Goal: Find specific page/section: Find specific page/section

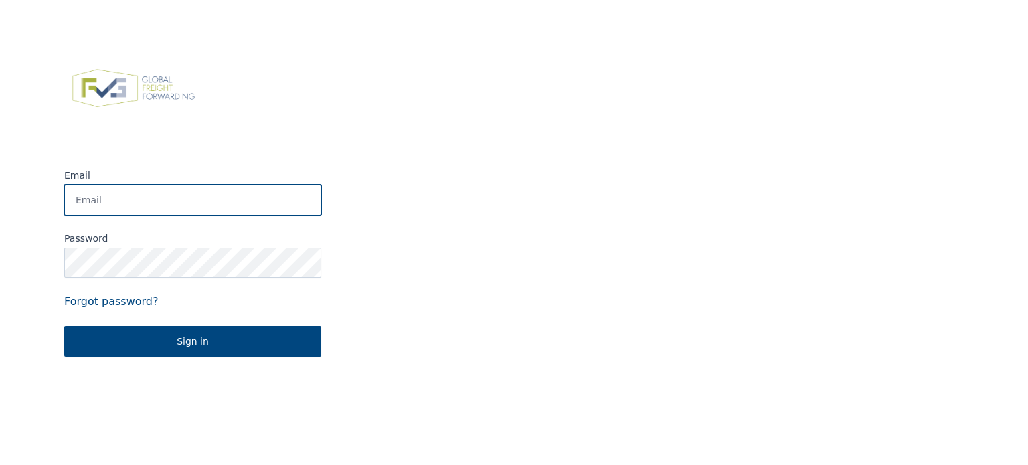
click at [268, 208] on input "Email" at bounding box center [192, 200] width 257 height 31
click at [0, 442] on com-1password-button at bounding box center [0, 442] width 0 height 0
type input "debby@impermo.be"
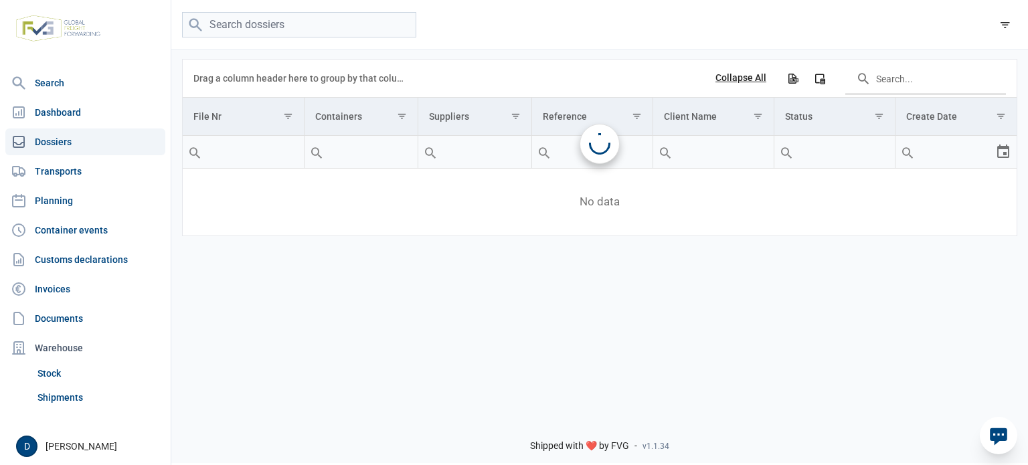
click at [153, 353] on div "Warehouse" at bounding box center [85, 348] width 160 height 27
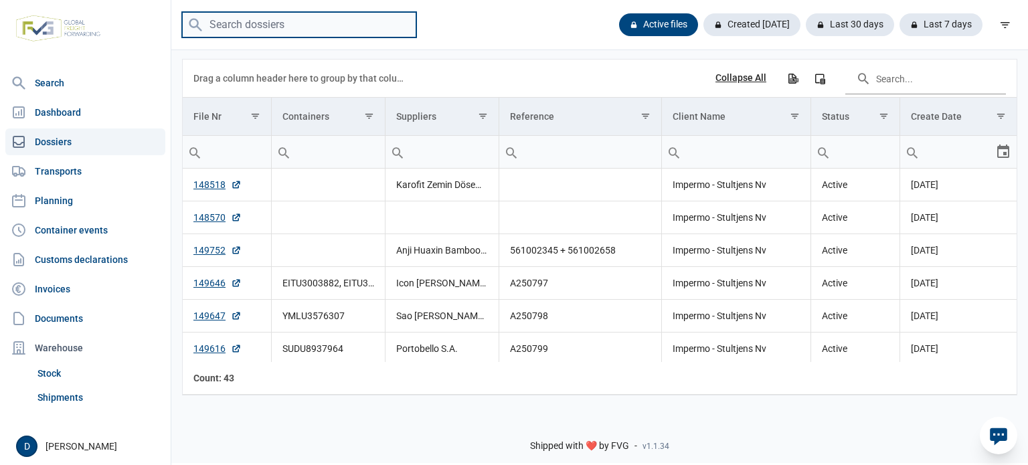
click at [327, 26] on input "search" at bounding box center [299, 25] width 234 height 26
click at [289, 21] on input "search" at bounding box center [299, 25] width 234 height 26
type input "A250846"
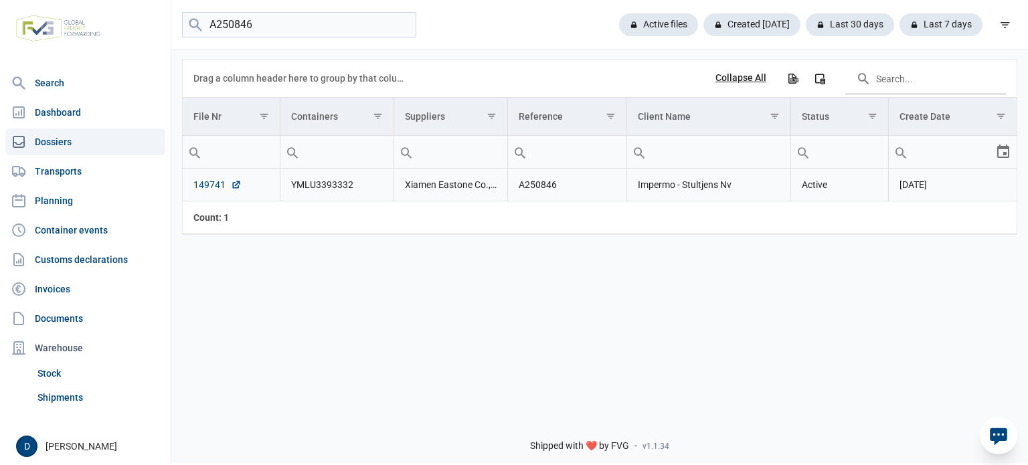
click at [210, 189] on link "149741" at bounding box center [217, 184] width 48 height 13
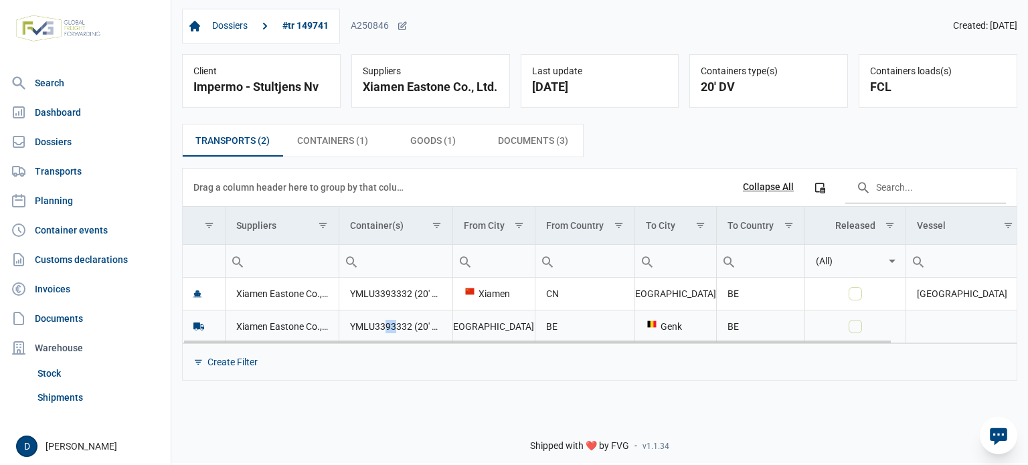
drag, startPoint x: 384, startPoint y: 337, endPoint x: 395, endPoint y: 339, distance: 11.0
click at [395, 338] on td "YMLU3393332 (20' DV)" at bounding box center [396, 326] width 114 height 33
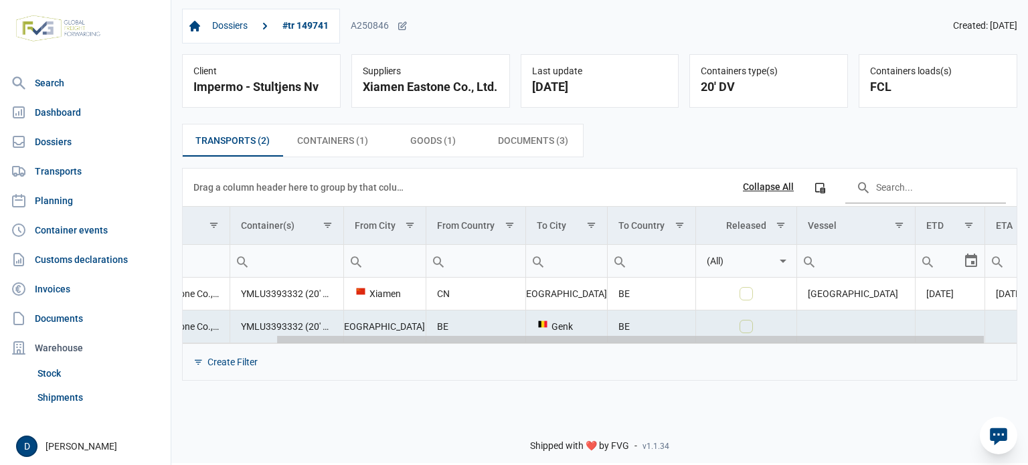
scroll to position [0, 145]
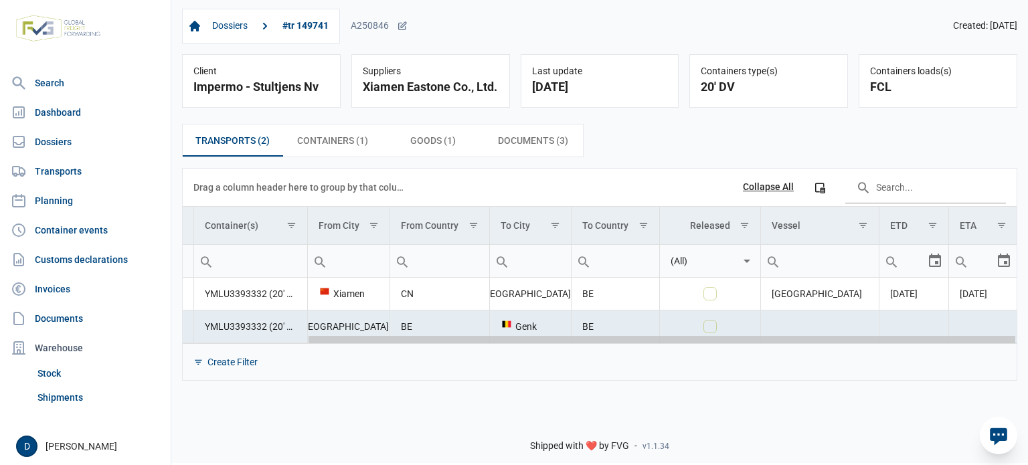
drag, startPoint x: 394, startPoint y: 341, endPoint x: 584, endPoint y: 341, distance: 189.4
click at [584, 341] on body "For evaluation purposes only. Redistribution prohibited. Please register an exi…" at bounding box center [514, 209] width 1028 height 465
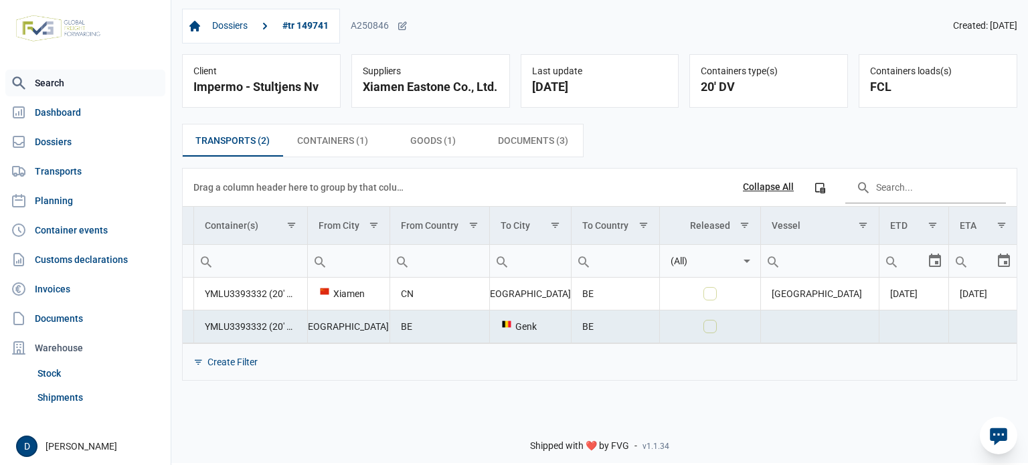
click at [50, 83] on link "Search" at bounding box center [85, 83] width 160 height 27
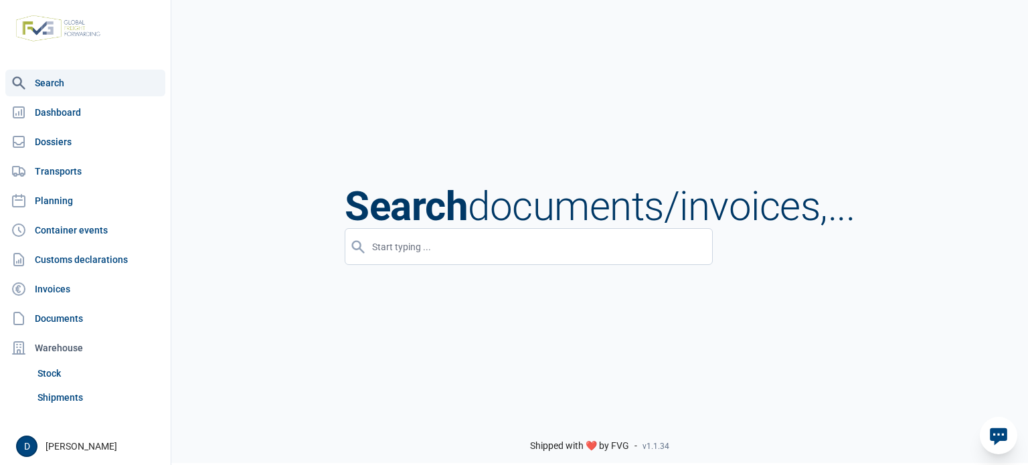
click at [475, 262] on input "input" at bounding box center [529, 246] width 368 height 37
type input "A250851"
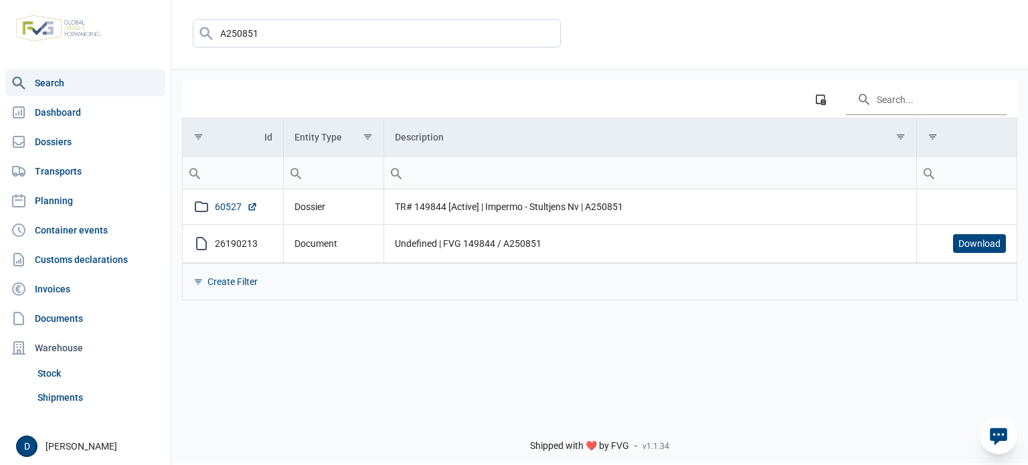
click at [233, 211] on link "60527" at bounding box center [236, 206] width 43 height 13
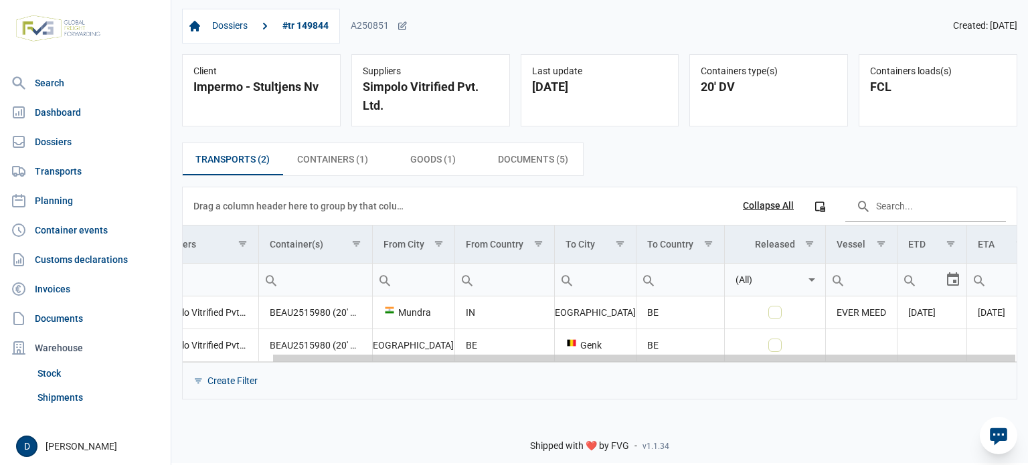
scroll to position [0, 99]
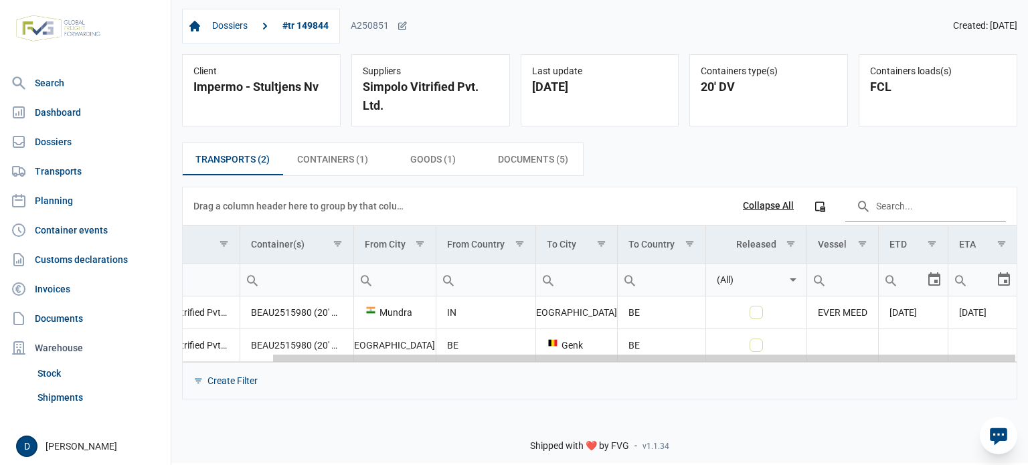
drag, startPoint x: 373, startPoint y: 361, endPoint x: 586, endPoint y: 365, distance: 213.5
click at [586, 365] on body "For evaluation purposes only. Redistribution prohibited. Please register an exi…" at bounding box center [514, 209] width 1028 height 465
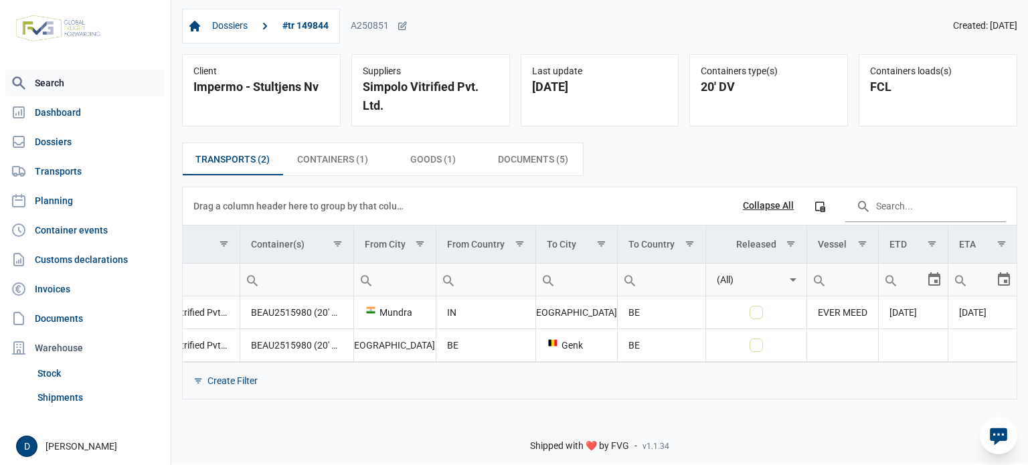
drag, startPoint x: 48, startPoint y: 85, endPoint x: 92, endPoint y: 95, distance: 45.3
click at [48, 85] on link "Search" at bounding box center [85, 83] width 160 height 27
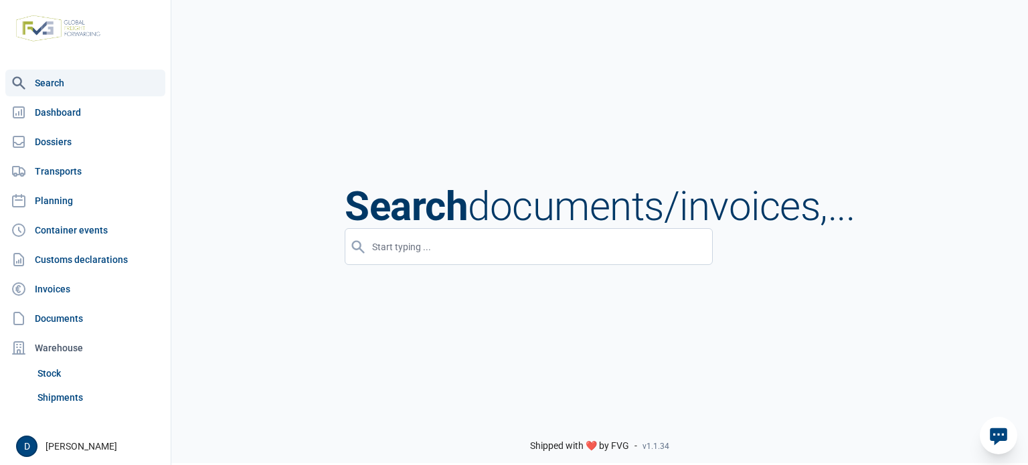
click at [457, 240] on input "input" at bounding box center [529, 246] width 368 height 37
drag, startPoint x: 457, startPoint y: 240, endPoint x: 393, endPoint y: 246, distance: 64.5
click at [393, 246] on input "input" at bounding box center [529, 246] width 368 height 37
type input "A250870"
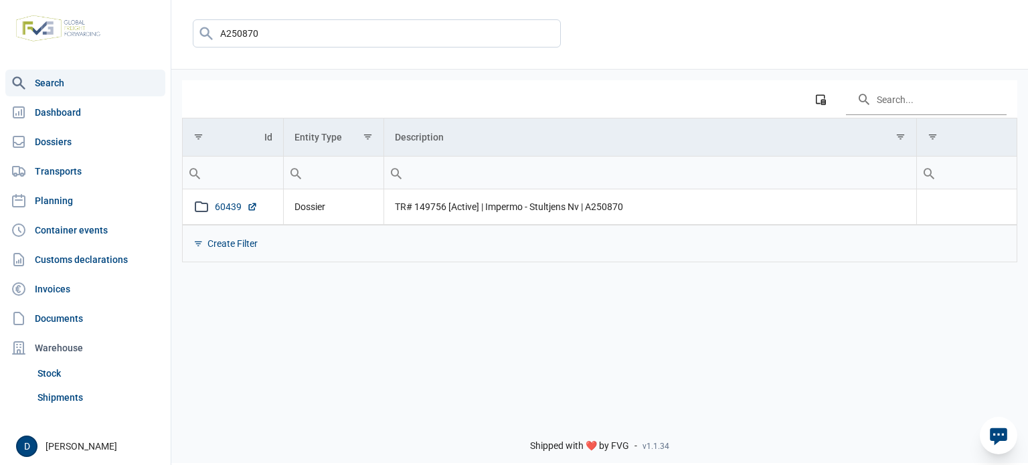
click at [222, 201] on link "60439" at bounding box center [236, 206] width 43 height 13
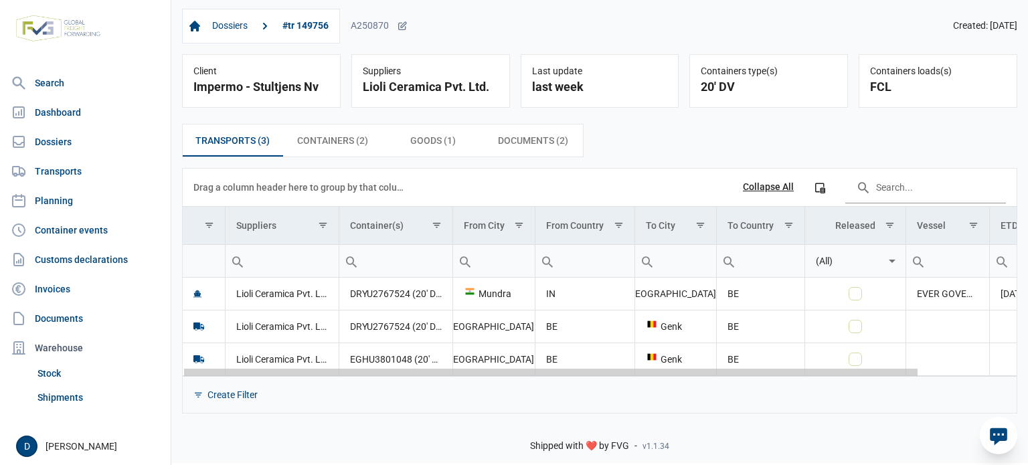
scroll to position [0, 110]
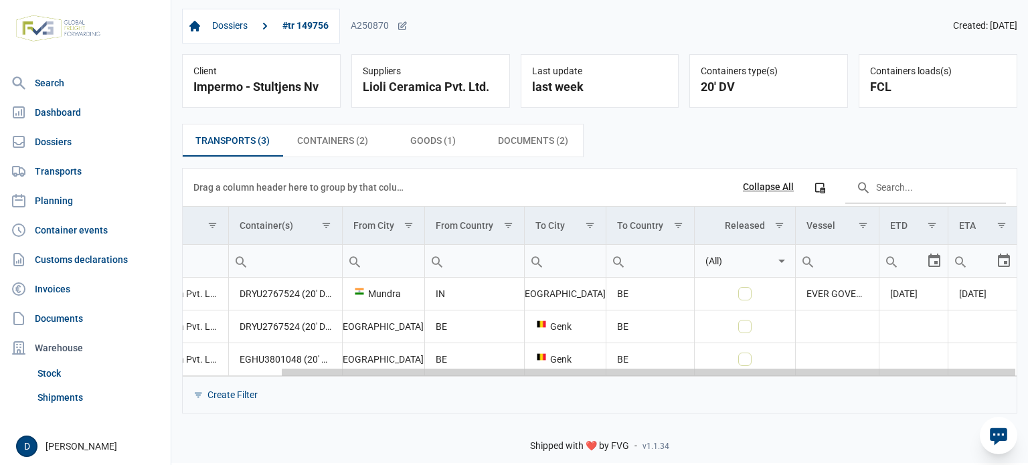
drag, startPoint x: 357, startPoint y: 372, endPoint x: 374, endPoint y: 372, distance: 17.4
click at [514, 377] on body "For evaluation purposes only. Redistribution prohibited. Please register an exi…" at bounding box center [514, 209] width 1028 height 465
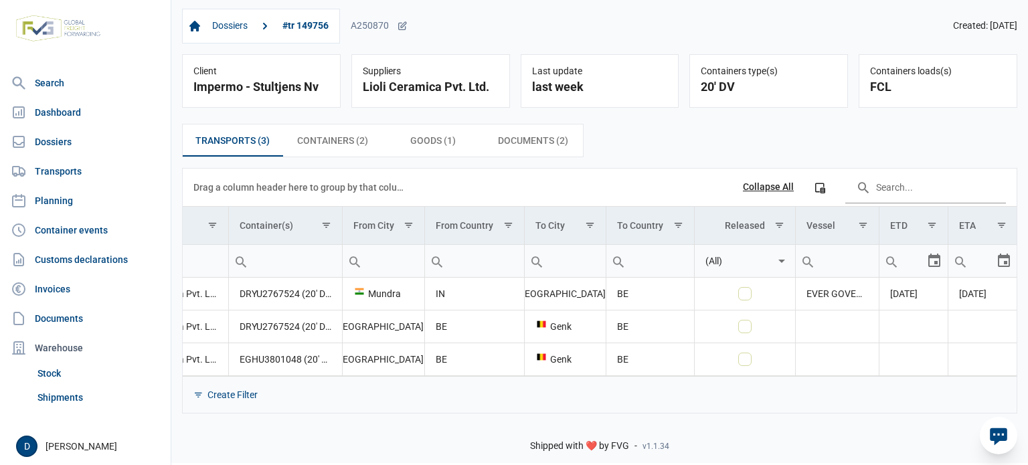
drag, startPoint x: 46, startPoint y: 29, endPoint x: 39, endPoint y: 41, distance: 13.5
click at [46, 29] on img at bounding box center [58, 28] width 95 height 37
click at [37, 80] on link "Search" at bounding box center [85, 83] width 160 height 27
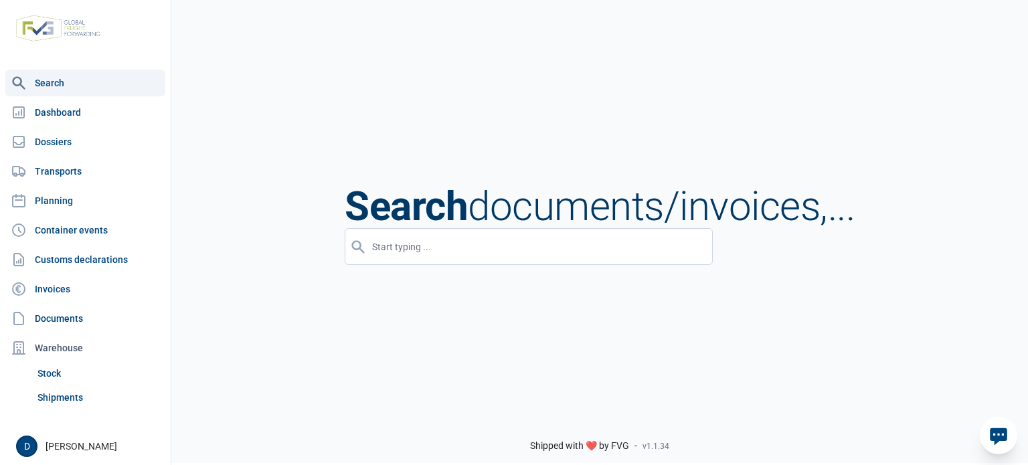
click at [485, 245] on input "input" at bounding box center [529, 246] width 368 height 37
type input "A250849"
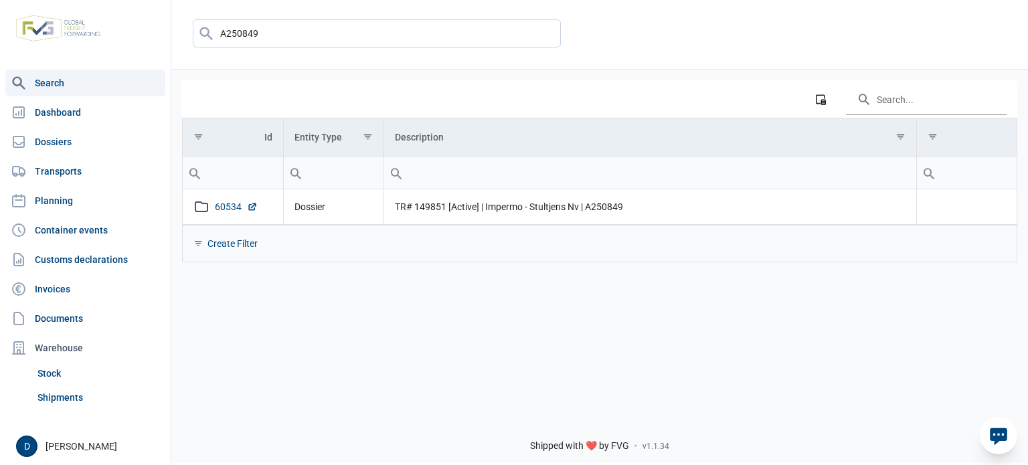
click at [232, 211] on link "60534" at bounding box center [236, 206] width 43 height 13
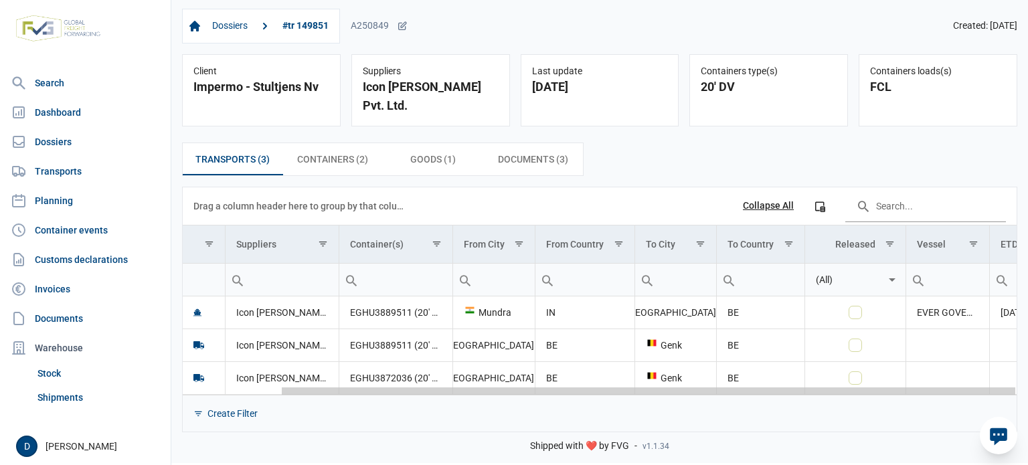
scroll to position [0, 110]
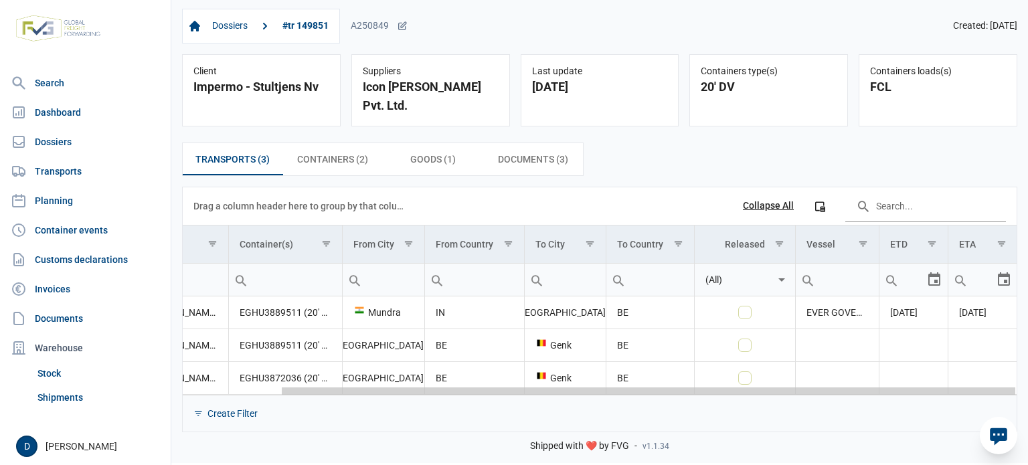
drag, startPoint x: 426, startPoint y: 374, endPoint x: 821, endPoint y: 393, distance: 394.6
click at [821, 393] on body "For evaluation purposes only. Redistribution prohibited. Please register an exi…" at bounding box center [514, 209] width 1028 height 465
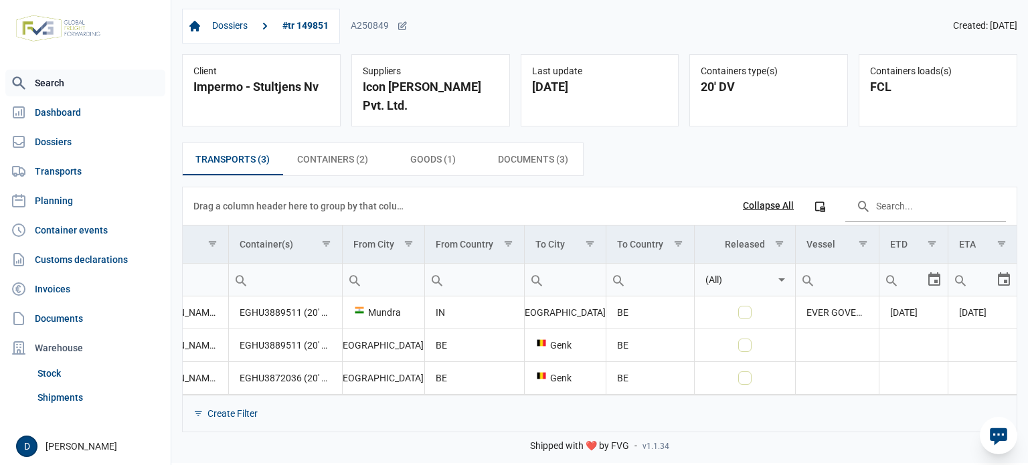
click at [57, 82] on link "Search" at bounding box center [85, 83] width 160 height 27
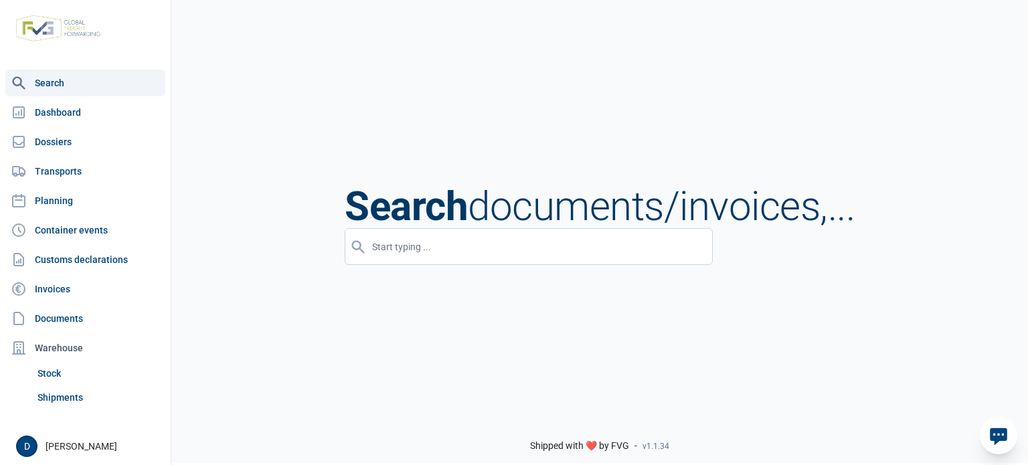
click at [413, 244] on input "input" at bounding box center [529, 246] width 368 height 37
type input "A250871"
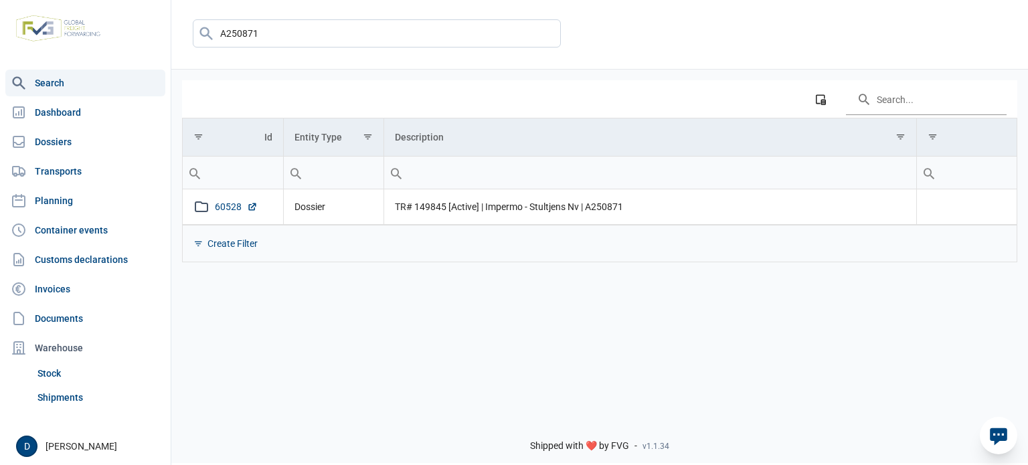
click at [218, 205] on link "60528" at bounding box center [236, 206] width 43 height 13
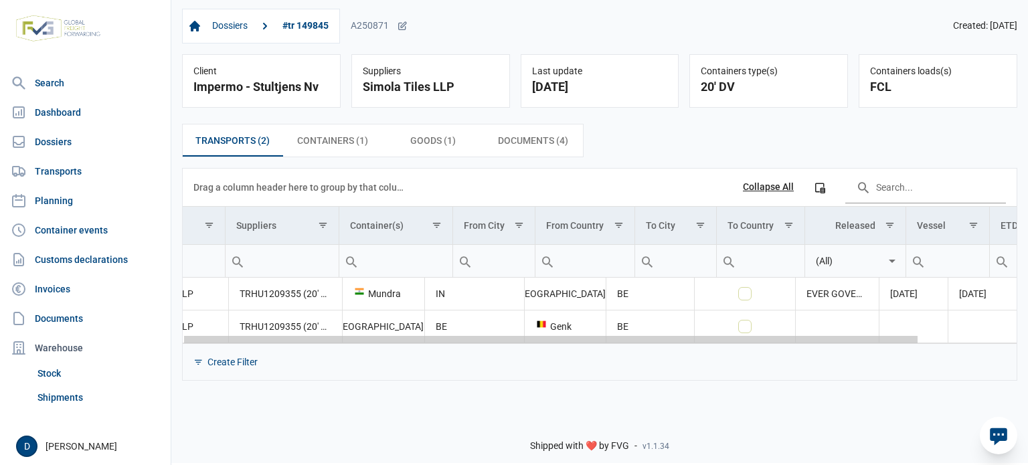
scroll to position [0, 110]
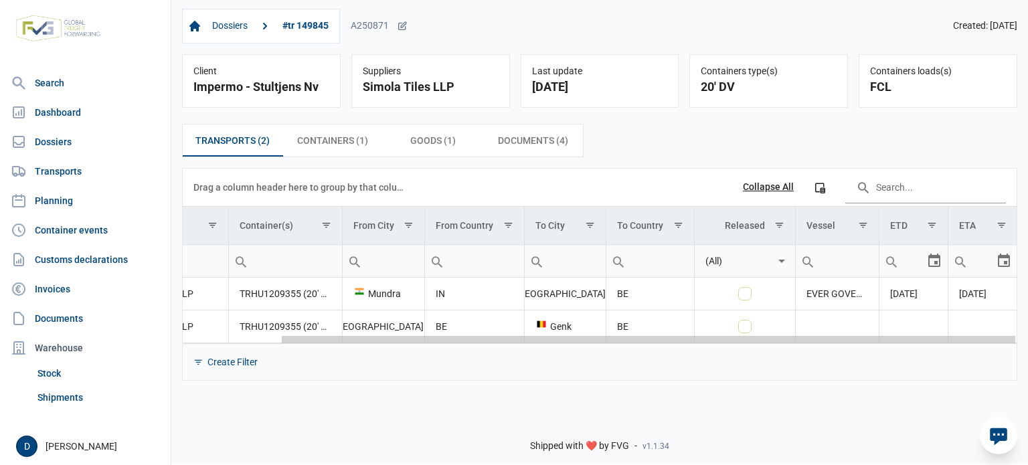
drag, startPoint x: 341, startPoint y: 342, endPoint x: 511, endPoint y: 343, distance: 169.3
click at [511, 343] on body "For evaluation purposes only. Redistribution prohibited. Please register an exi…" at bounding box center [514, 209] width 1028 height 465
